Goal: Use online tool/utility: Utilize a website feature to perform a specific function

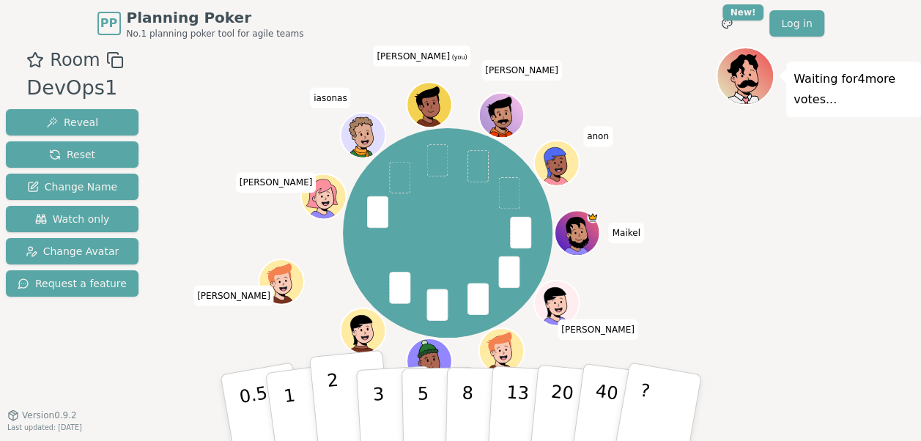
click at [346, 416] on button "2" at bounding box center [351, 408] width 84 height 117
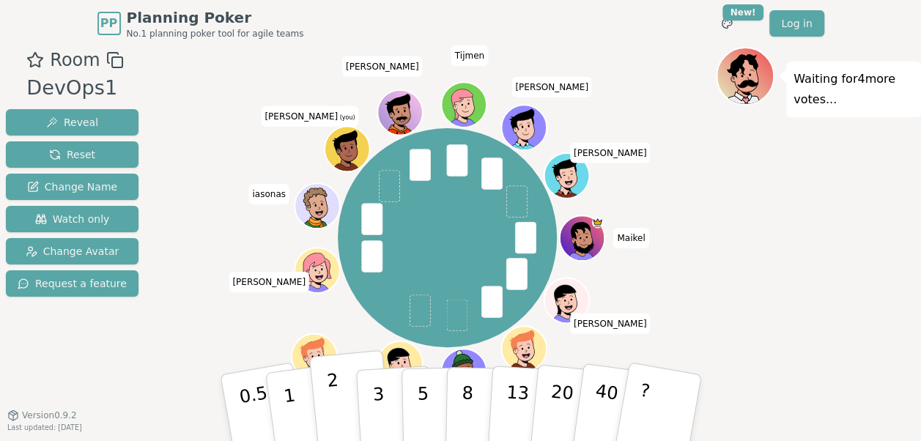
click at [346, 422] on button "2" at bounding box center [351, 408] width 84 height 117
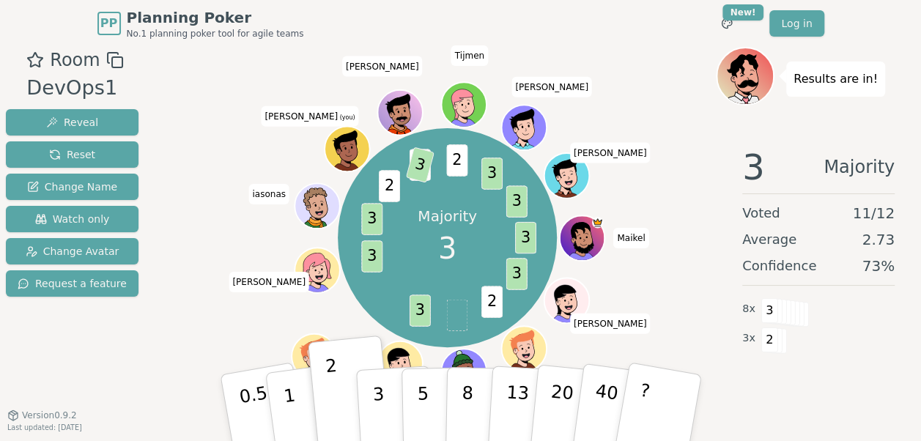
click at [774, 422] on div "3 Majority Voted 11 / 12 Average 2.73 Confidence 73 % 8 x 3 3 x 2" at bounding box center [818, 281] width 205 height 293
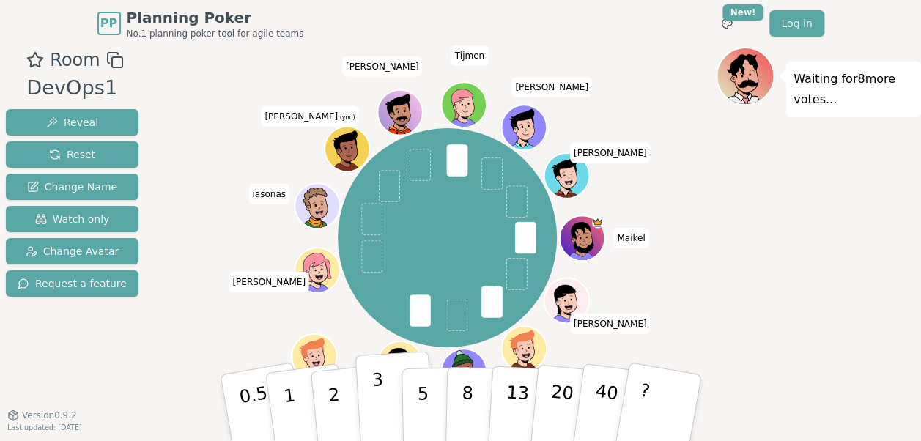
click at [381, 409] on p "3" at bounding box center [379, 409] width 16 height 80
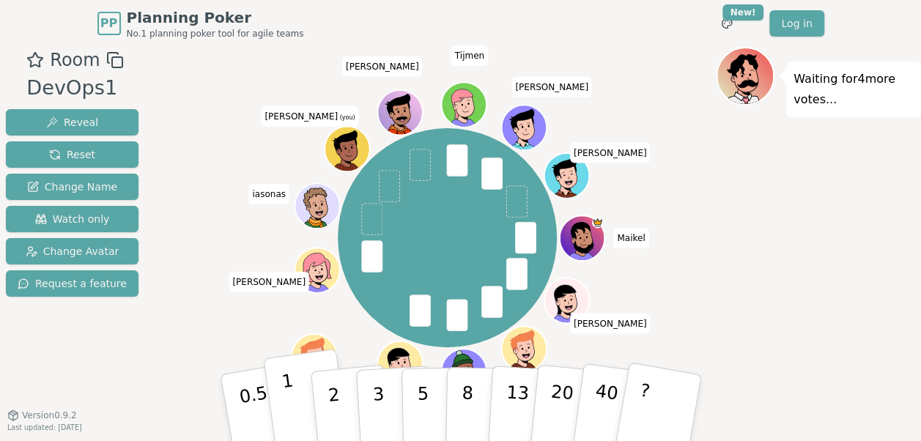
click at [298, 424] on button "1" at bounding box center [306, 408] width 87 height 119
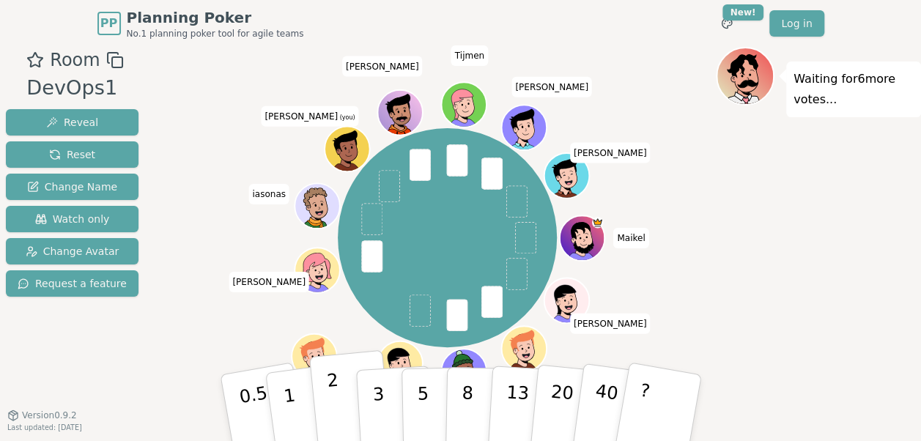
click at [336, 413] on p "2" at bounding box center [334, 410] width 19 height 80
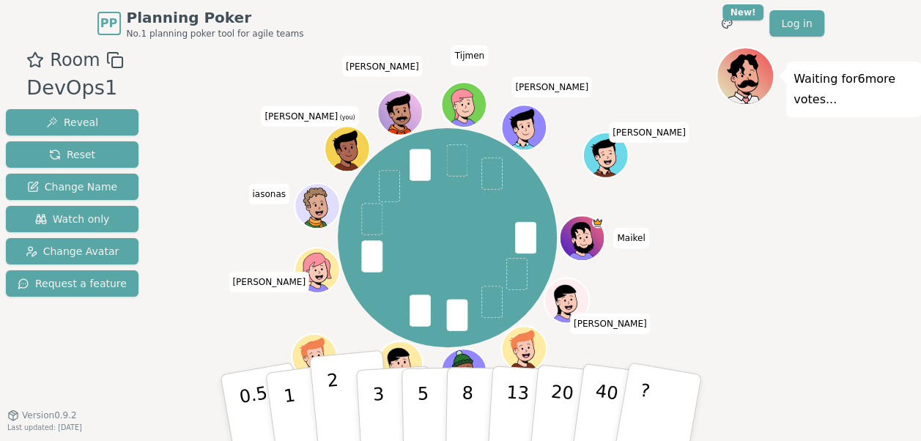
click at [345, 412] on button "2" at bounding box center [351, 408] width 84 height 117
click at [347, 419] on button "2" at bounding box center [351, 408] width 84 height 117
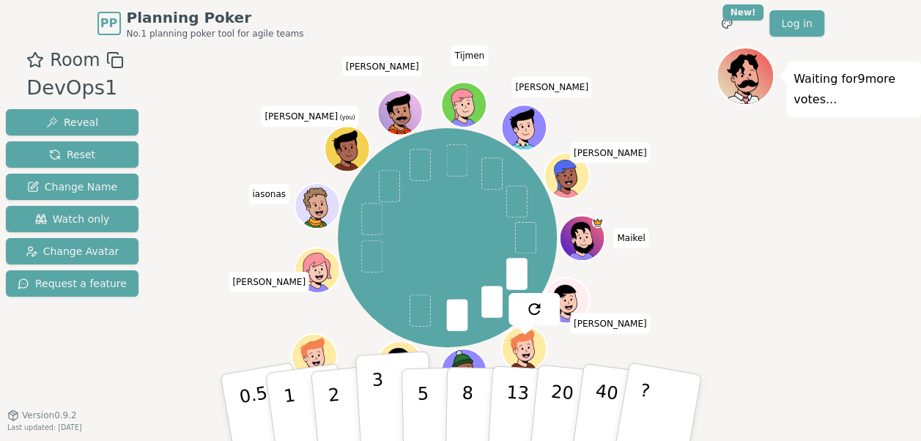
click at [378, 424] on p "3" at bounding box center [379, 409] width 16 height 80
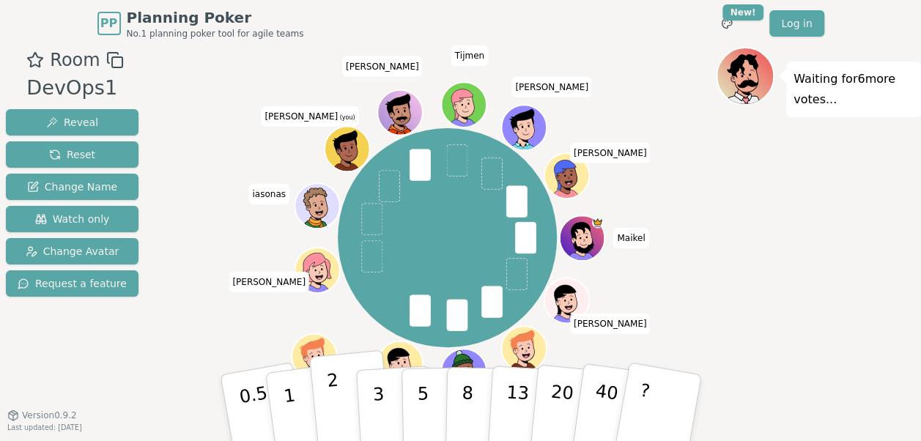
click at [347, 421] on button "2" at bounding box center [351, 408] width 84 height 117
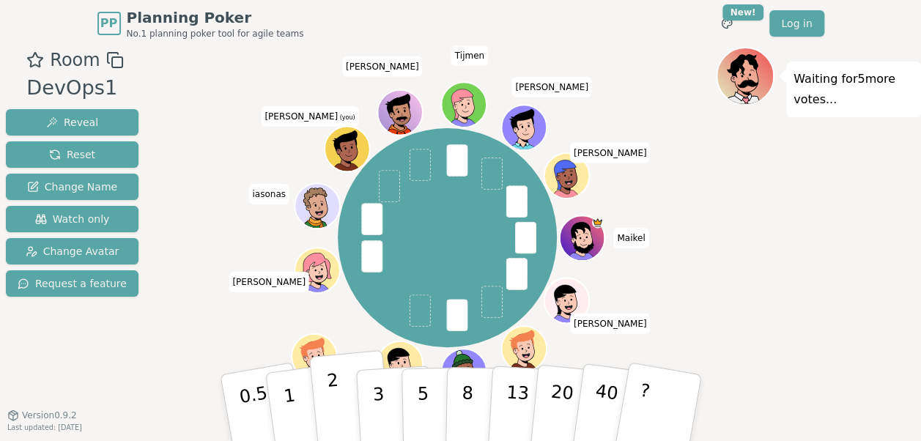
click at [347, 420] on button "2" at bounding box center [351, 408] width 84 height 117
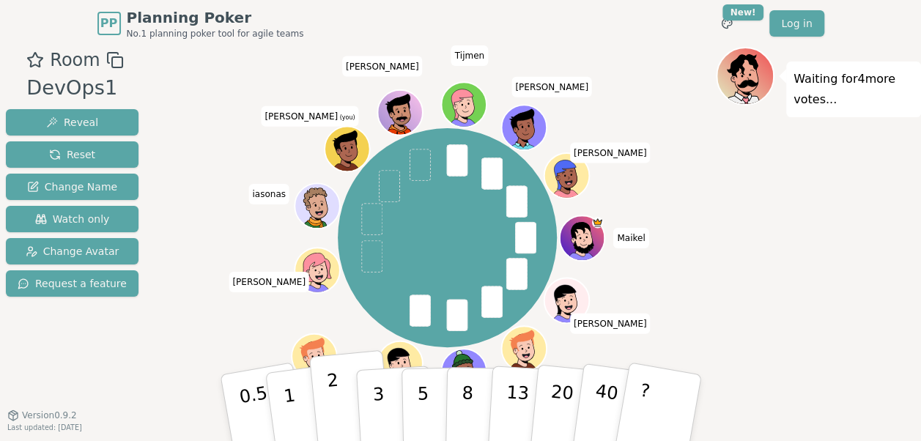
click at [333, 422] on p "2" at bounding box center [334, 410] width 19 height 80
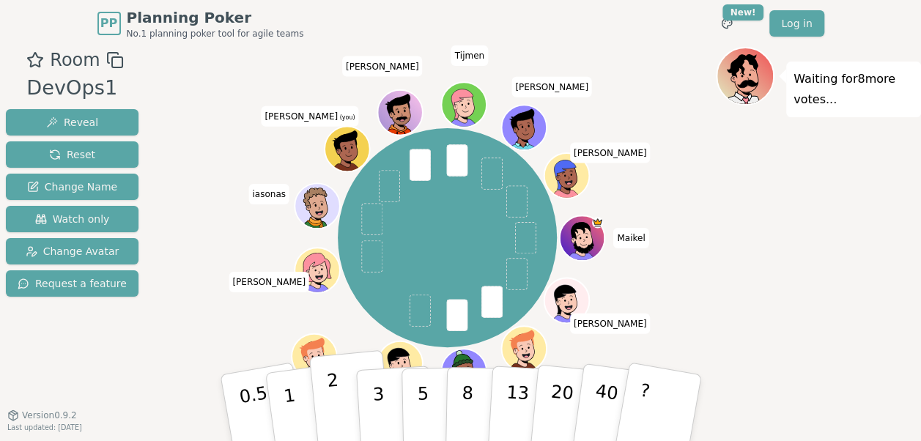
click at [336, 408] on p "2" at bounding box center [334, 410] width 19 height 80
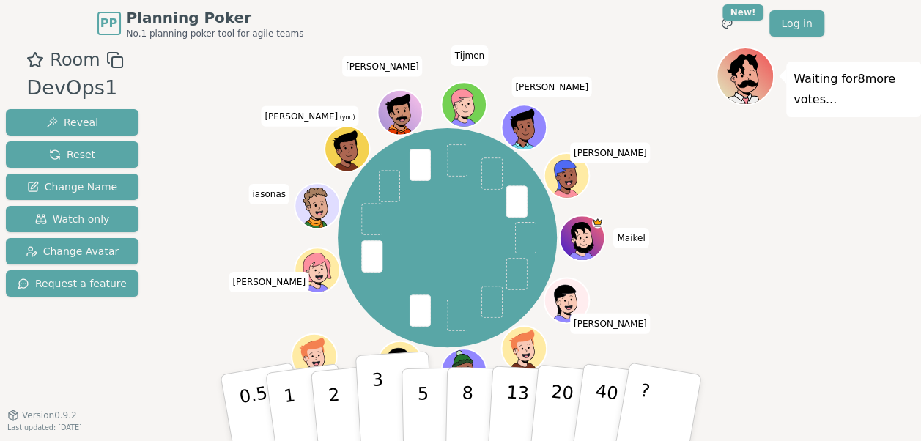
click at [381, 432] on p "3" at bounding box center [379, 409] width 16 height 80
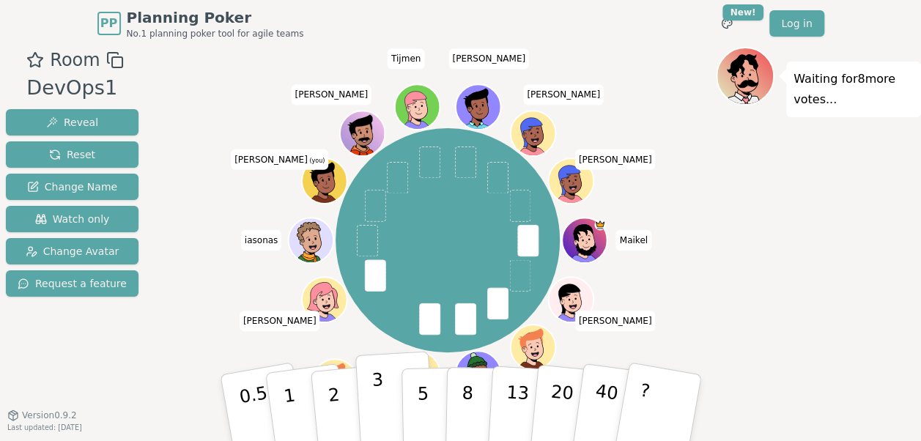
click at [389, 416] on button "3" at bounding box center [395, 408] width 80 height 114
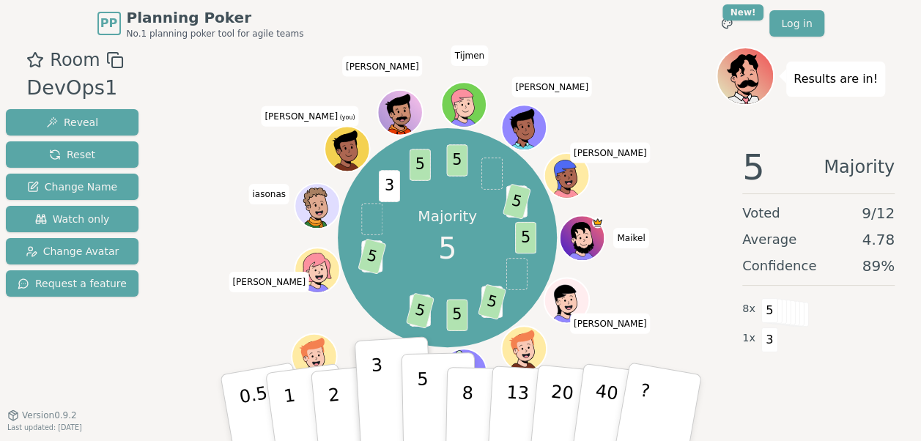
click at [415, 396] on button "5" at bounding box center [439, 408] width 76 height 111
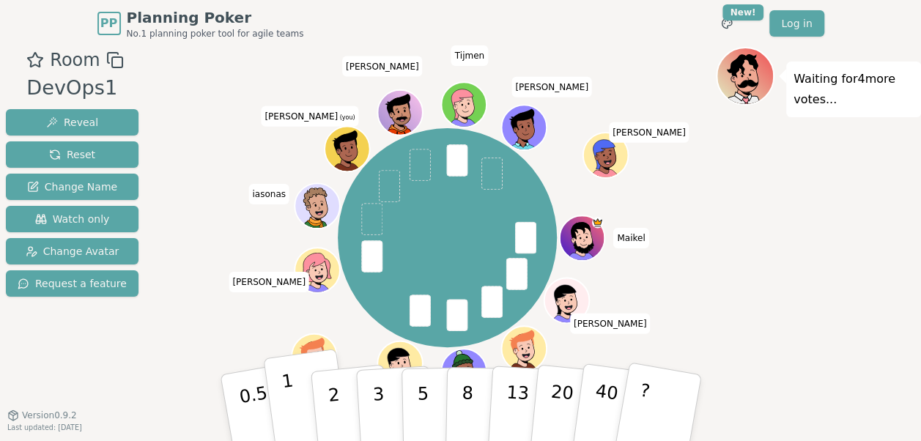
click at [286, 414] on p "1" at bounding box center [291, 410] width 22 height 80
click at [302, 419] on button "1" at bounding box center [306, 408] width 87 height 119
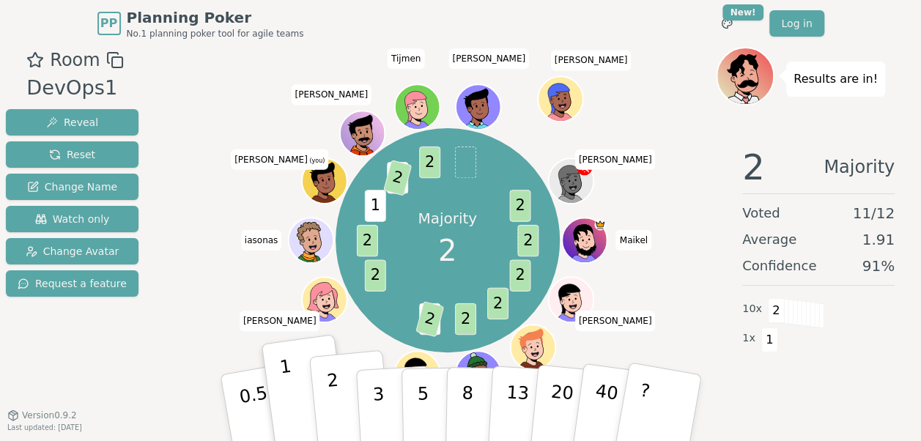
drag, startPoint x: 331, startPoint y: 405, endPoint x: 361, endPoint y: 368, distance: 47.5
click at [331, 405] on p "2" at bounding box center [334, 410] width 19 height 80
